Goal: Task Accomplishment & Management: Manage account settings

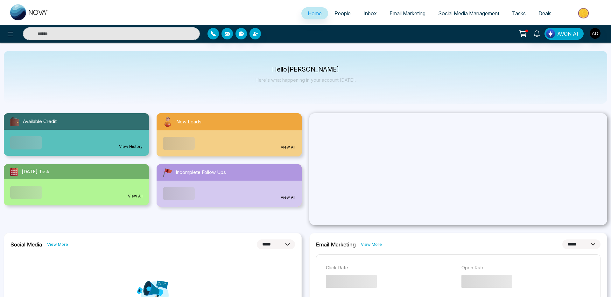
select select "*"
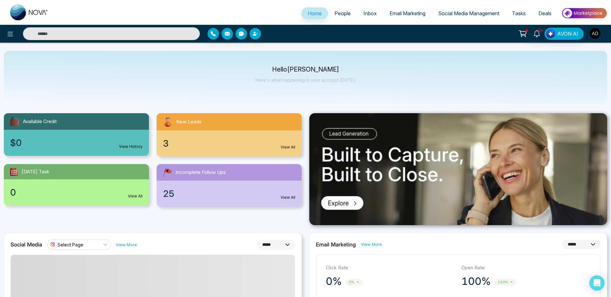
click at [597, 37] on img "button" at bounding box center [595, 33] width 11 height 11
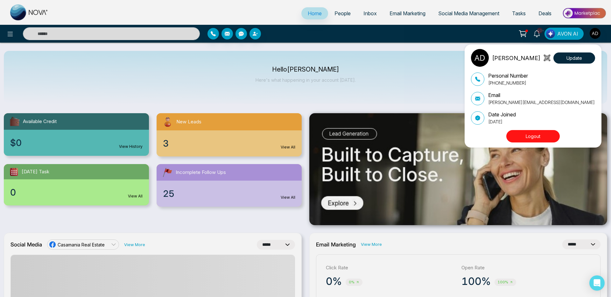
click at [522, 133] on button "Logout" at bounding box center [533, 136] width 53 height 12
